Goal: Information Seeking & Learning: Learn about a topic

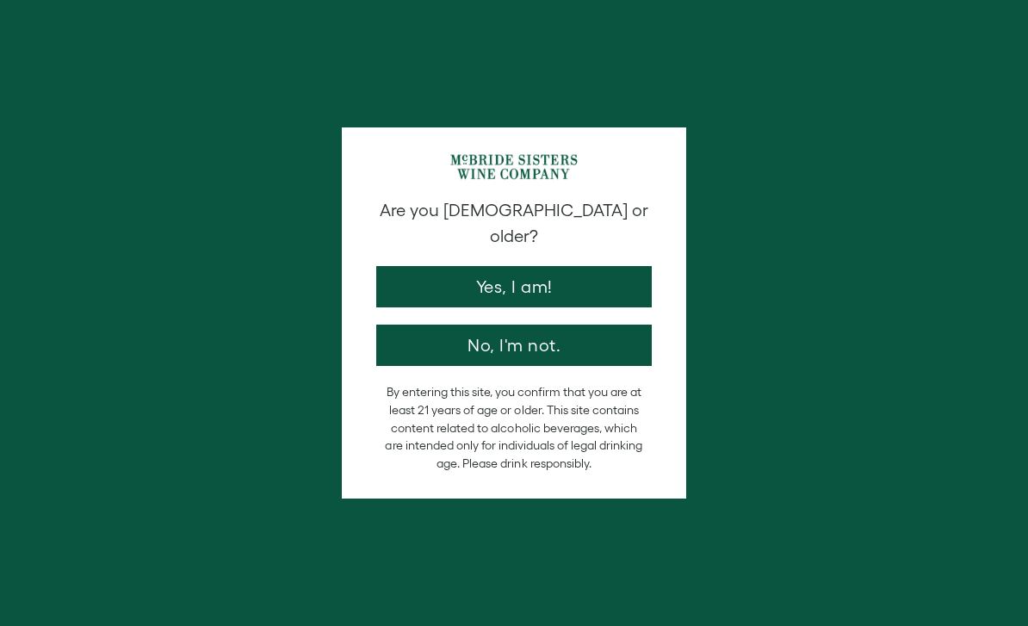
click at [581, 266] on button "Yes, I am!" at bounding box center [514, 286] width 276 height 41
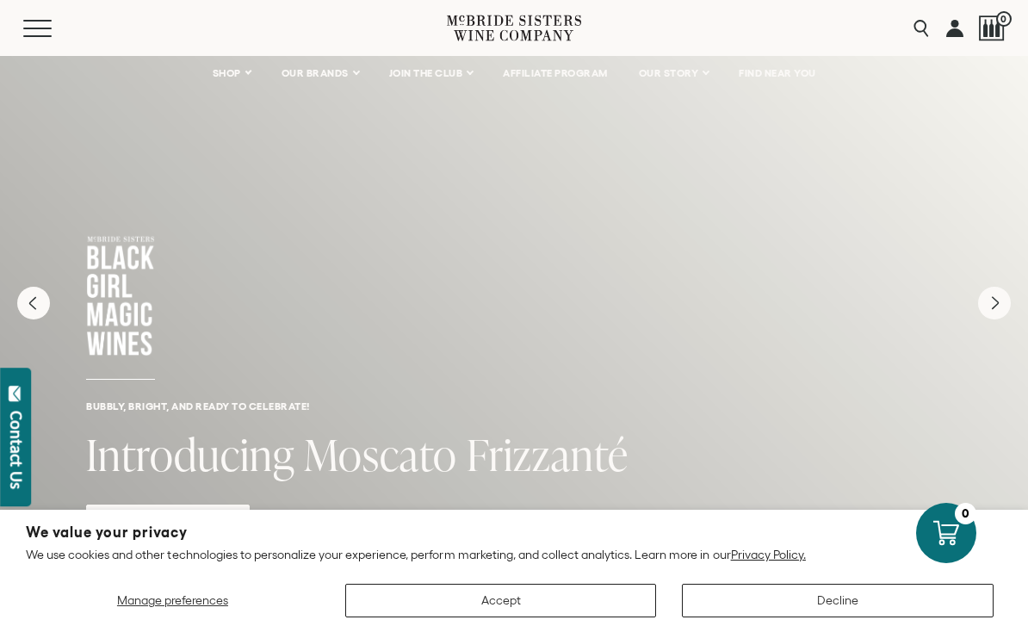
click at [224, 73] on span "SHOP" at bounding box center [227, 73] width 29 height 12
click at [242, 71] on link "SHOP" at bounding box center [232, 73] width 60 height 34
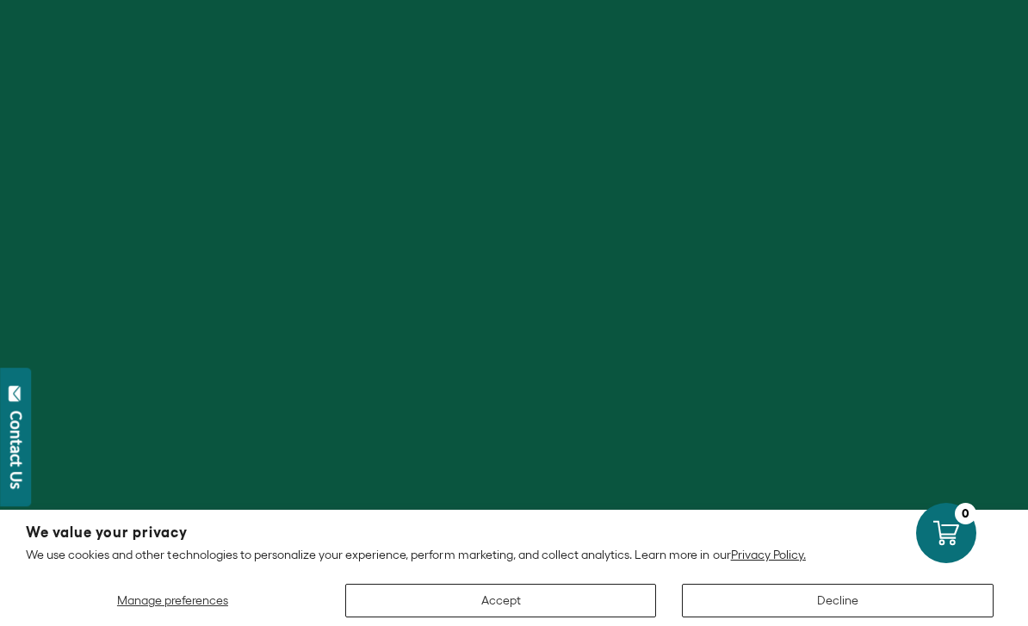
click at [761, 585] on button "Decline" at bounding box center [838, 601] width 312 height 34
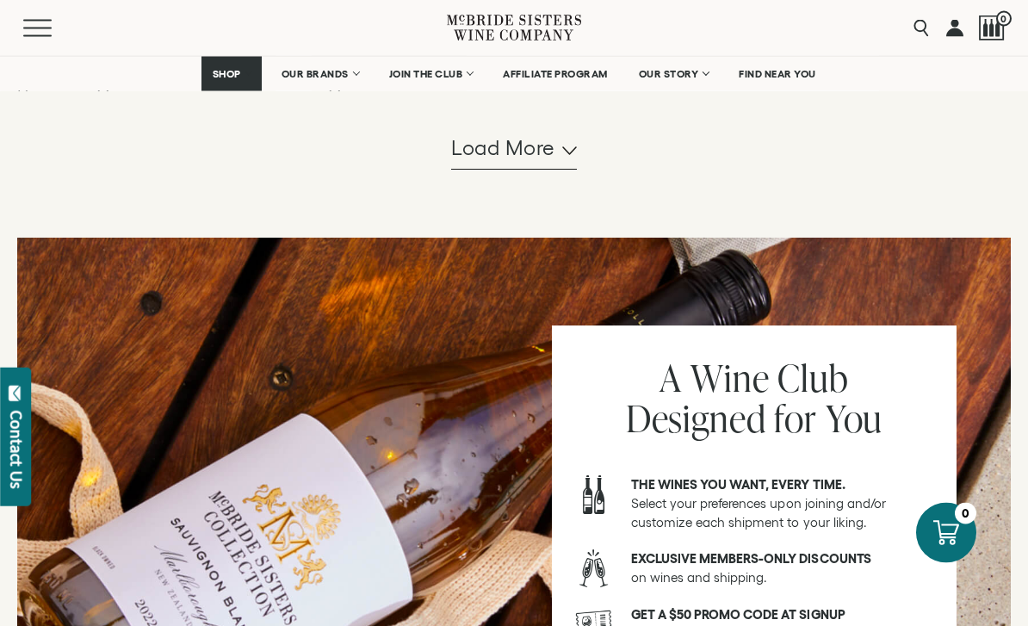
scroll to position [1923, 0]
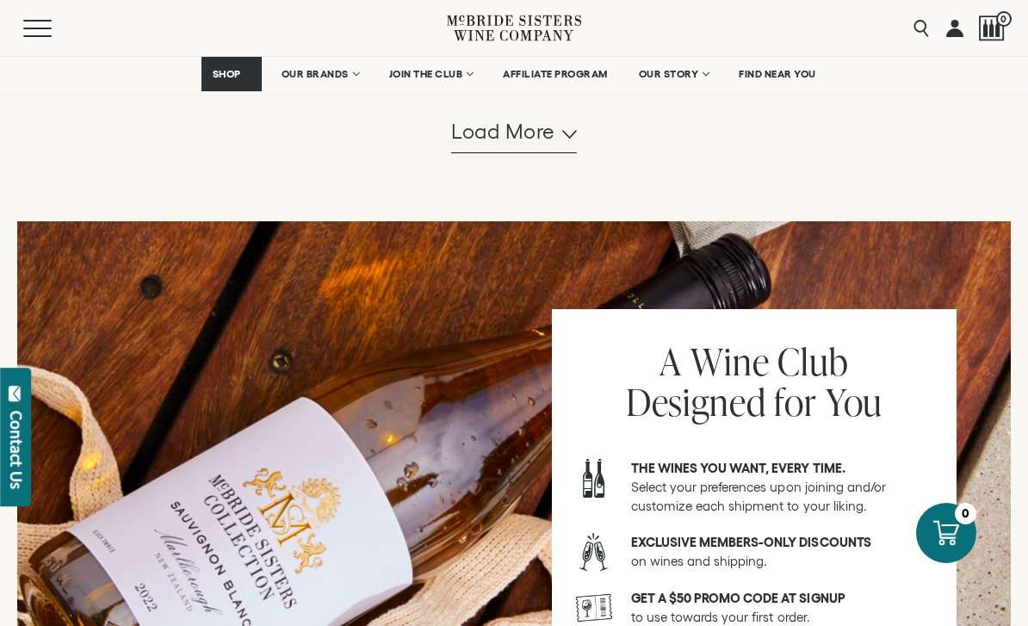
click at [574, 139] on icon "button" at bounding box center [569, 134] width 15 height 9
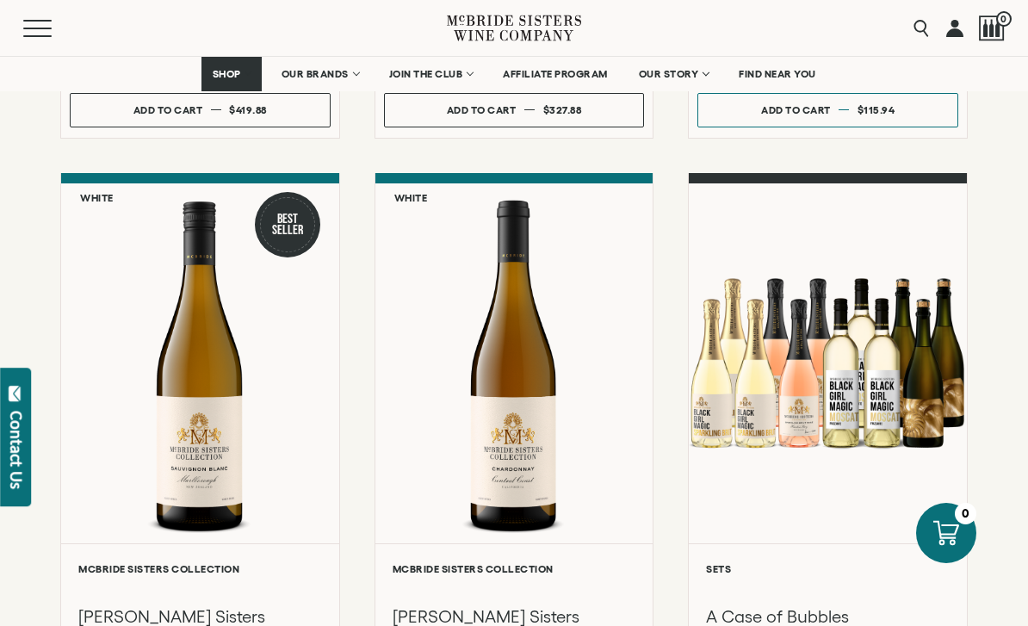
scroll to position [1728, 0]
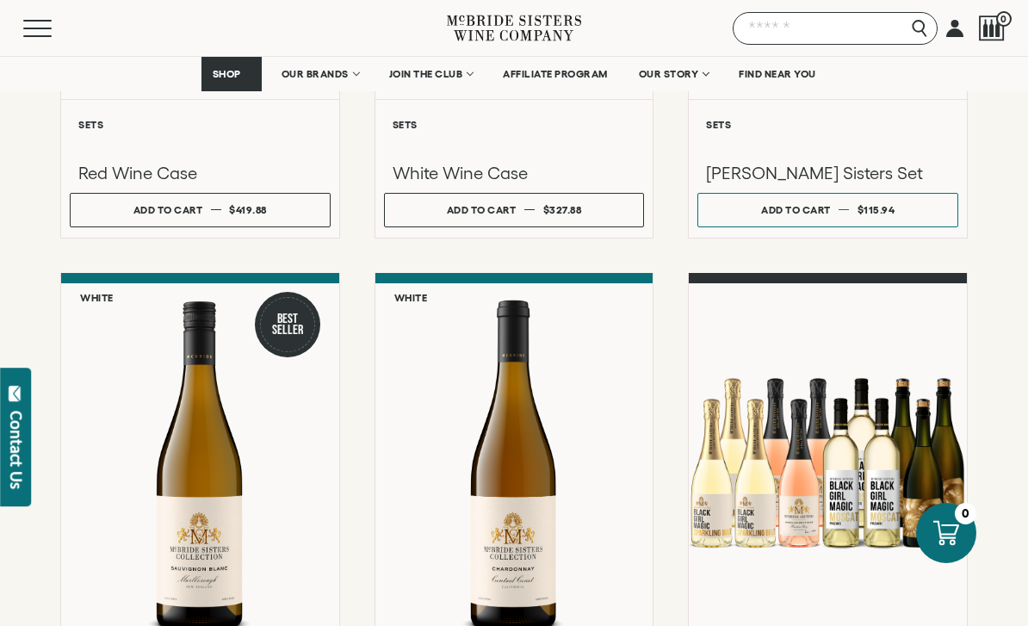
click at [918, 16] on input "Search" at bounding box center [835, 28] width 205 height 33
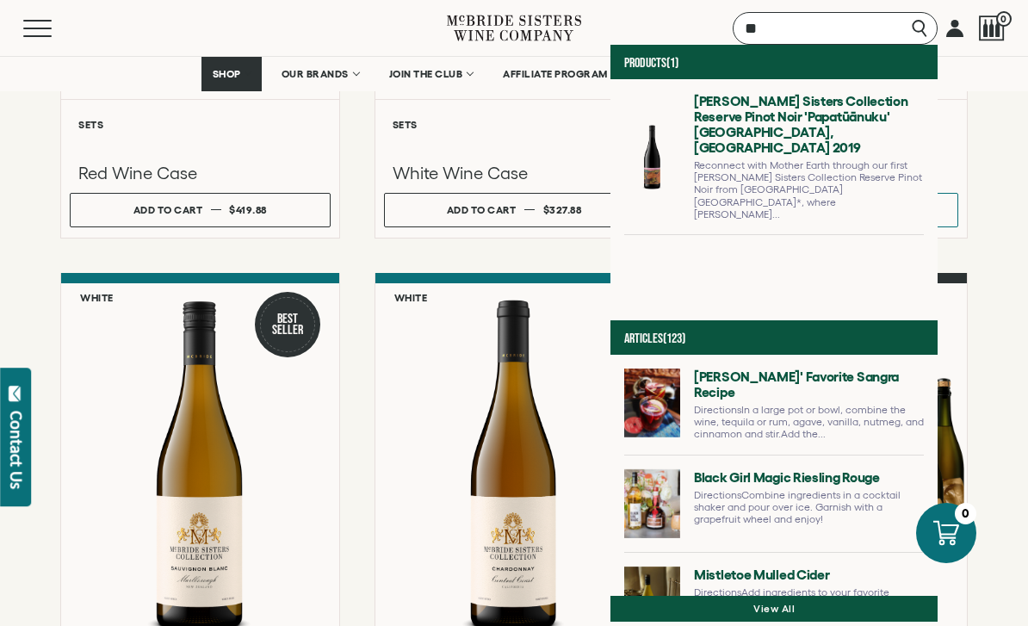
type input "*"
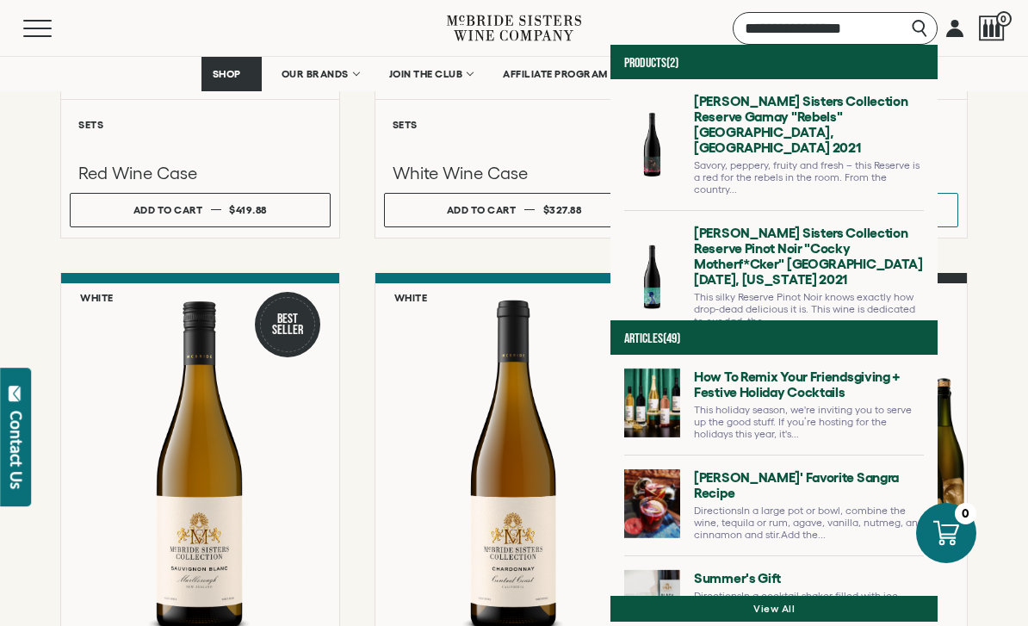
type input "**********"
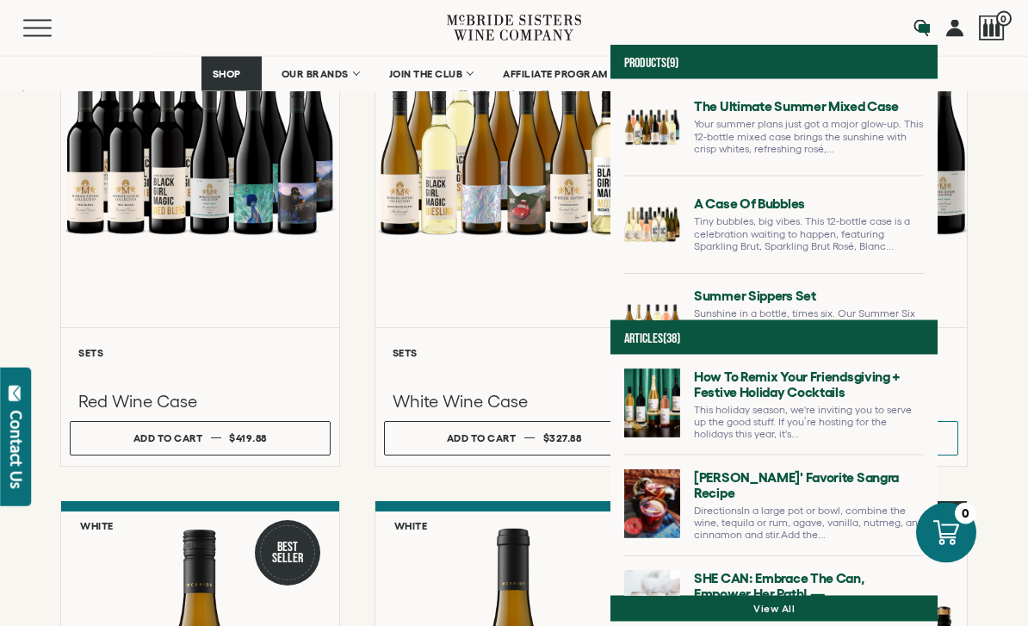
scroll to position [1630, 0]
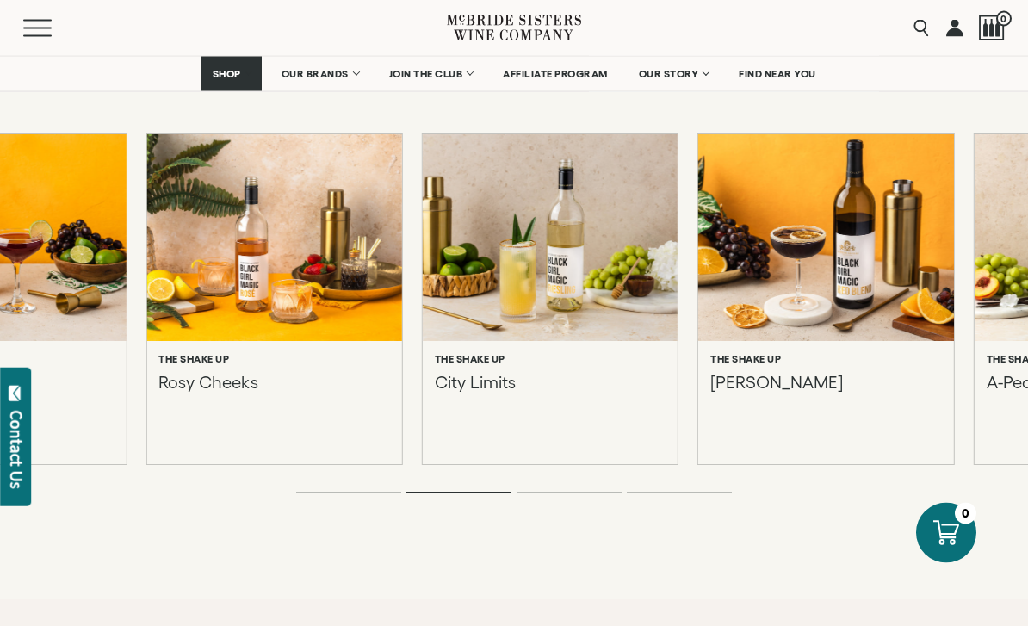
scroll to position [1876, 0]
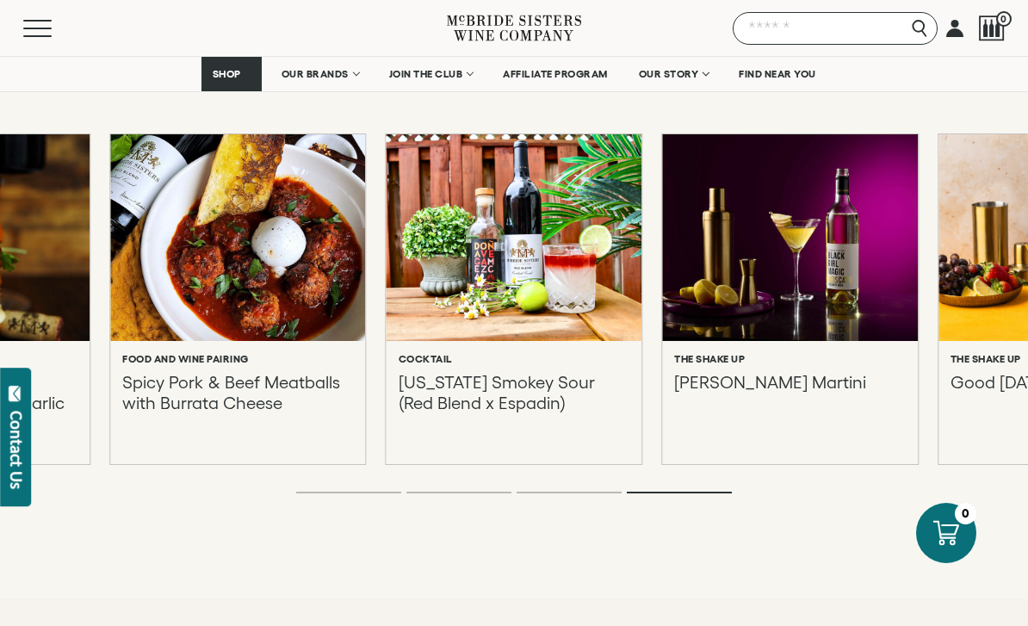
click at [912, 34] on input "Search" at bounding box center [835, 28] width 205 height 33
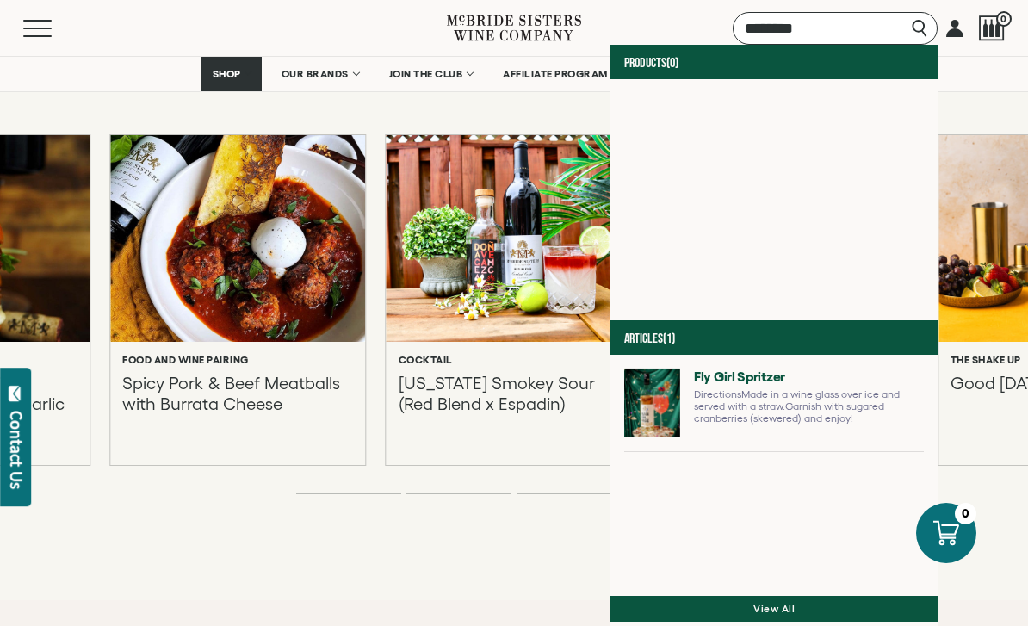
type input "********"
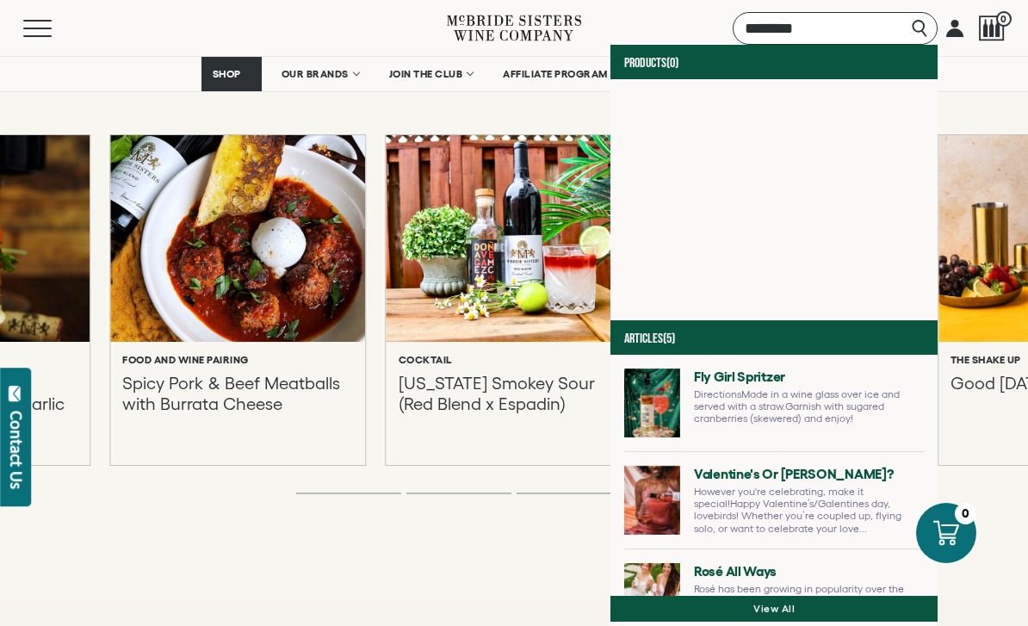
click at [927, 34] on input "********" at bounding box center [835, 28] width 205 height 33
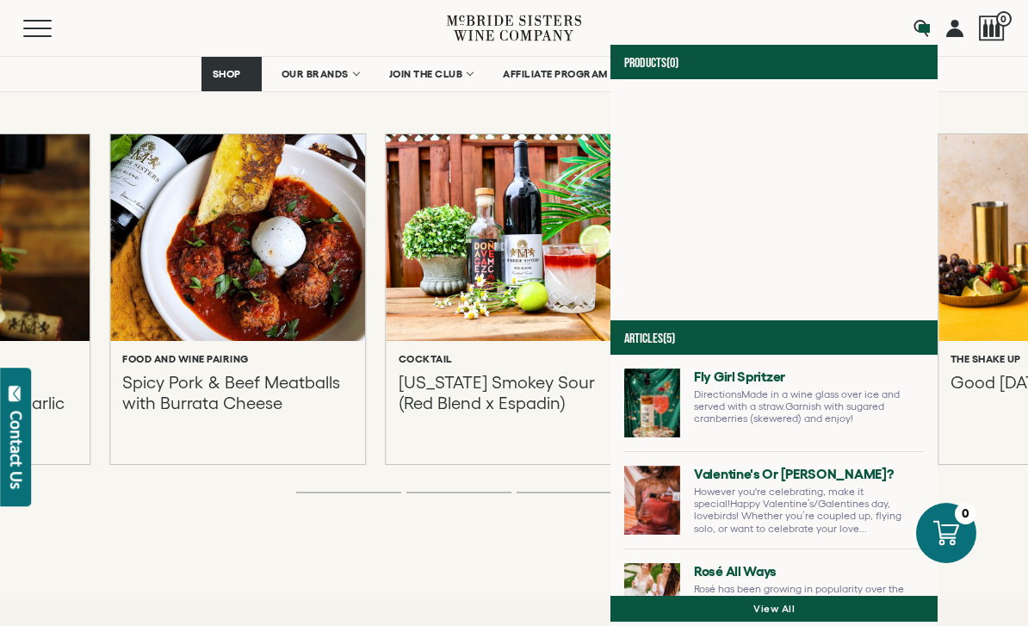
scroll to position [0, 0]
click at [742, 375] on link at bounding box center [774, 410] width 300 height 83
